Goal: Navigation & Orientation: Understand site structure

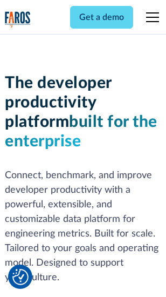
scroll to position [162, 0]
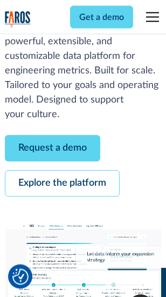
click at [53, 149] on link "Request a demo" at bounding box center [52, 148] width 95 height 26
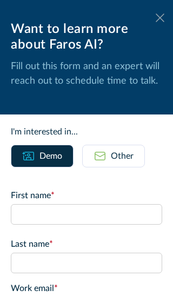
click at [155, 18] on icon at bounding box center [159, 17] width 9 height 8
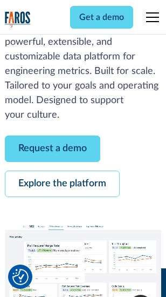
scroll to position [197, 0]
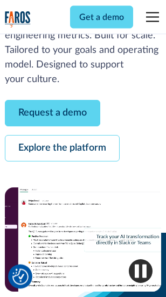
click at [62, 149] on link "Explore the platform" at bounding box center [62, 148] width 115 height 26
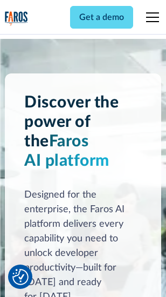
scroll to position [8223, 0]
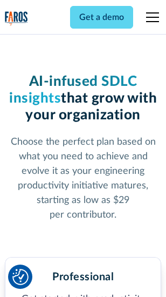
scroll to position [1715, 0]
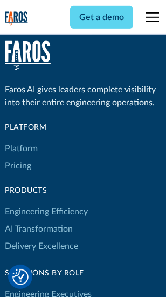
click at [21, 148] on link "Platform" at bounding box center [21, 148] width 33 height 17
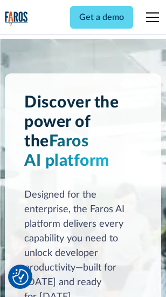
scroll to position [8570, 0]
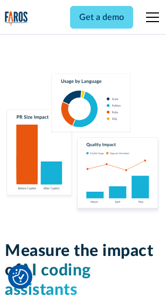
scroll to position [6740, 0]
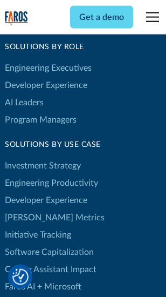
click at [32, 209] on link "[PERSON_NAME] Metrics" at bounding box center [55, 217] width 100 height 17
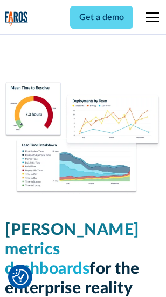
scroll to position [4781, 0]
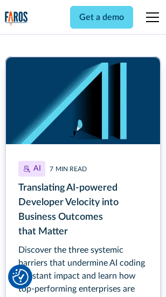
scroll to position [4889, 0]
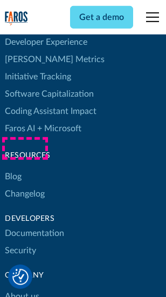
click at [25, 185] on link "Changelog" at bounding box center [25, 193] width 40 height 17
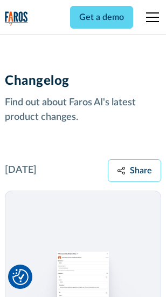
scroll to position [13235, 0]
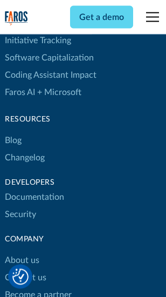
click at [22, 252] on link "About us" at bounding box center [22, 260] width 35 height 17
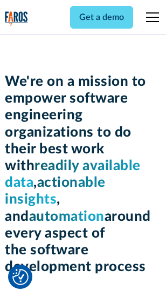
scroll to position [3736, 0]
